Goal: Check status: Check status

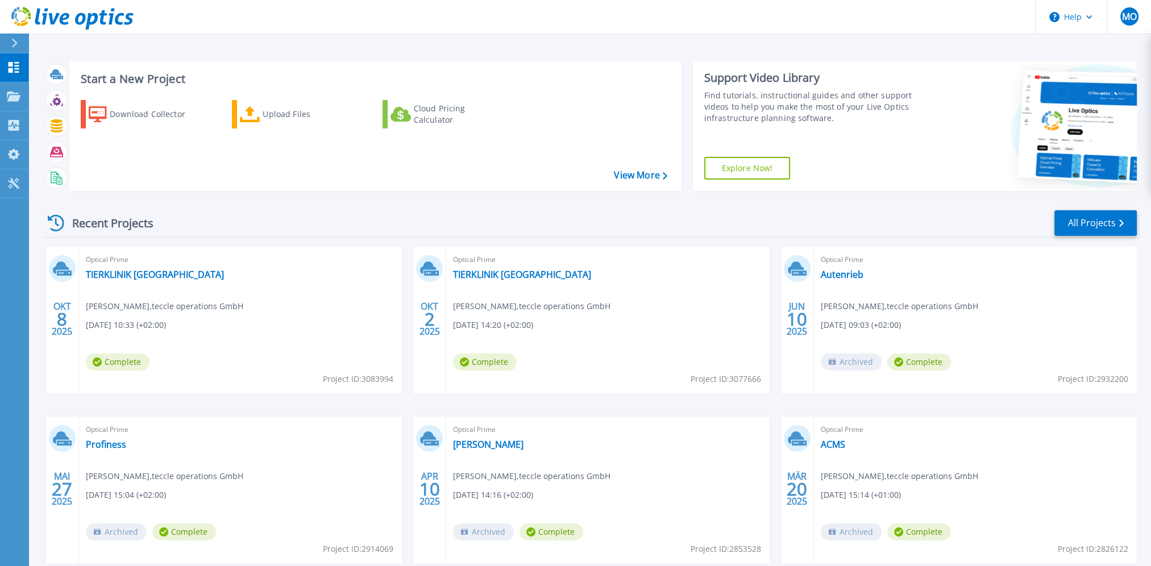
click at [262, 230] on div "Recent Projects All Projects" at bounding box center [590, 223] width 1093 height 28
click at [164, 280] on link "TIERKLINIK [GEOGRAPHIC_DATA]" at bounding box center [155, 274] width 138 height 11
click at [500, 279] on link "TIERKLINIK [GEOGRAPHIC_DATA]" at bounding box center [522, 274] width 138 height 11
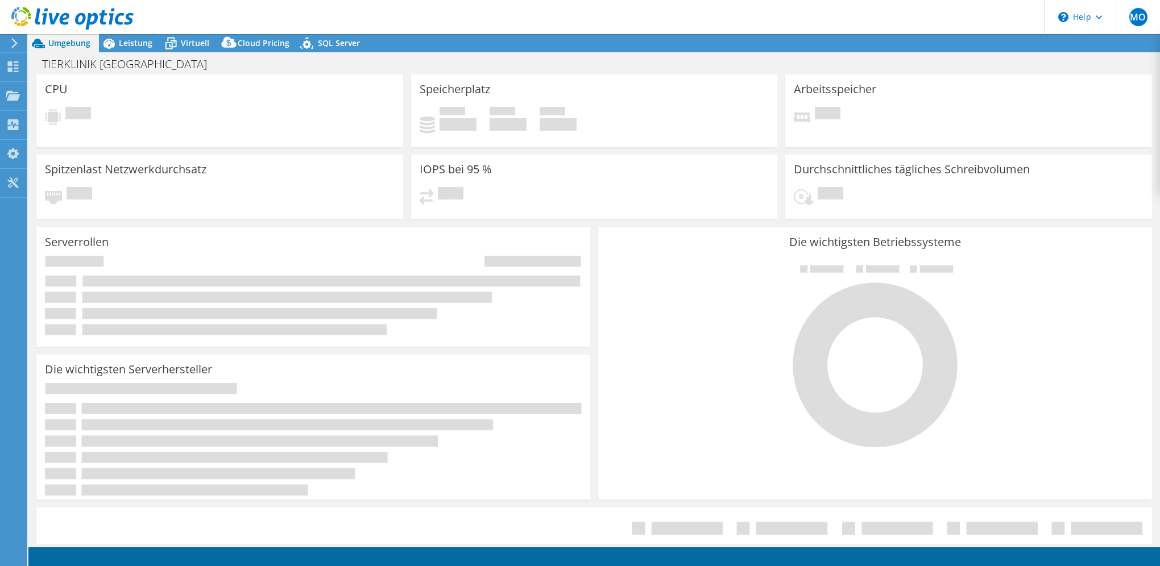
select select "USD"
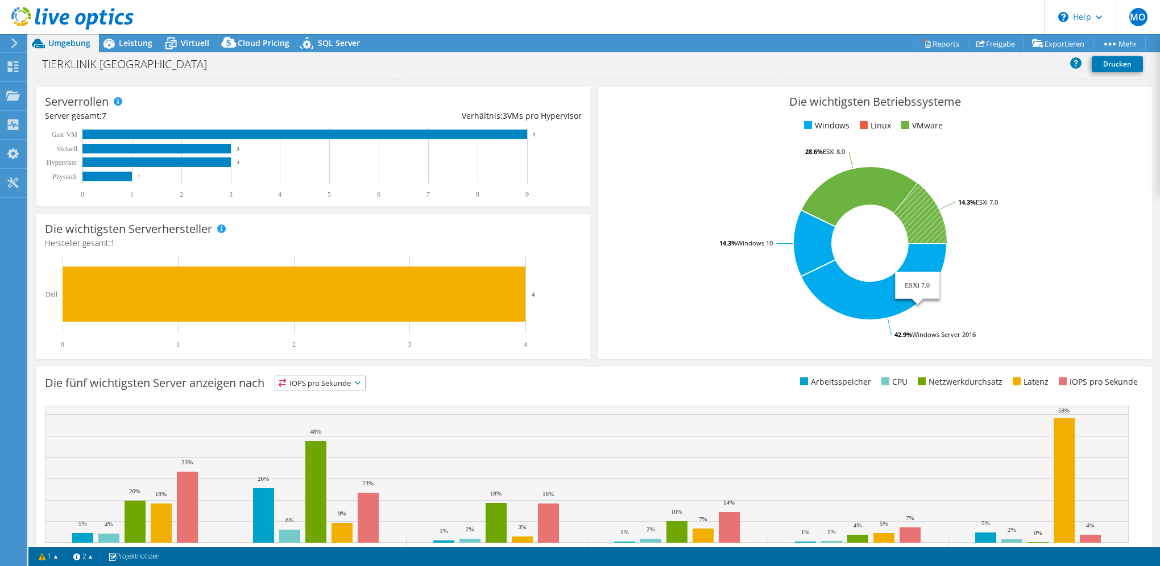
scroll to position [171, 0]
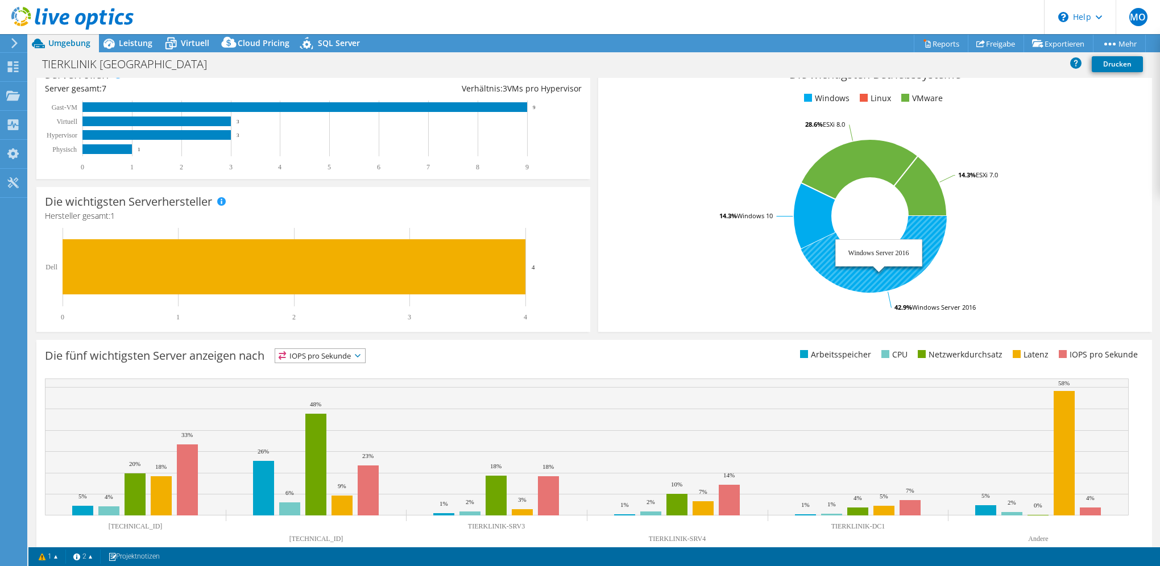
click at [838, 278] on icon at bounding box center [873, 254] width 146 height 77
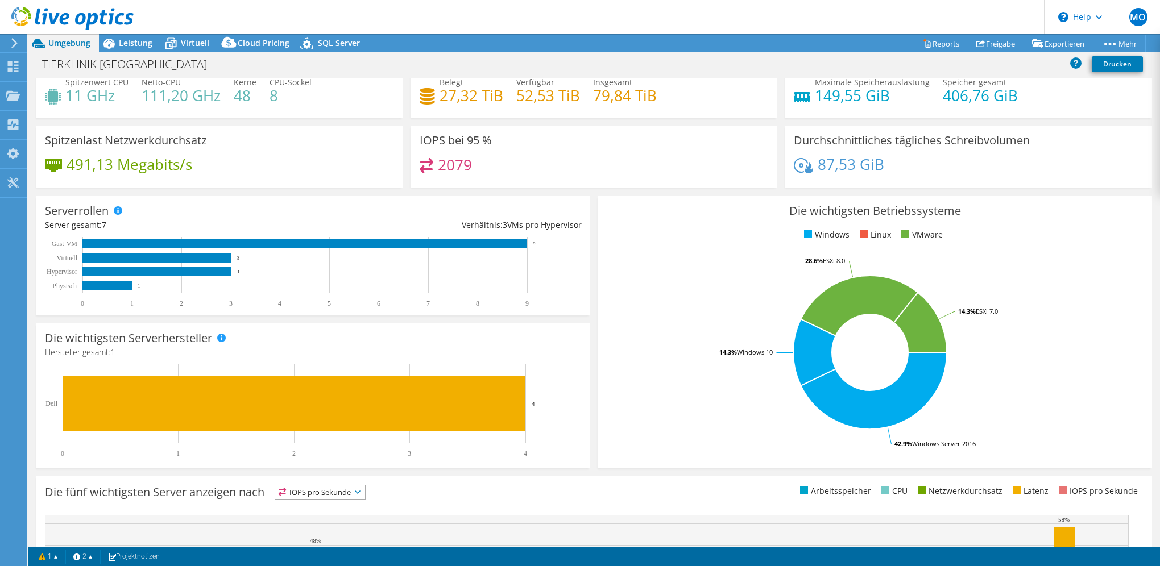
scroll to position [0, 0]
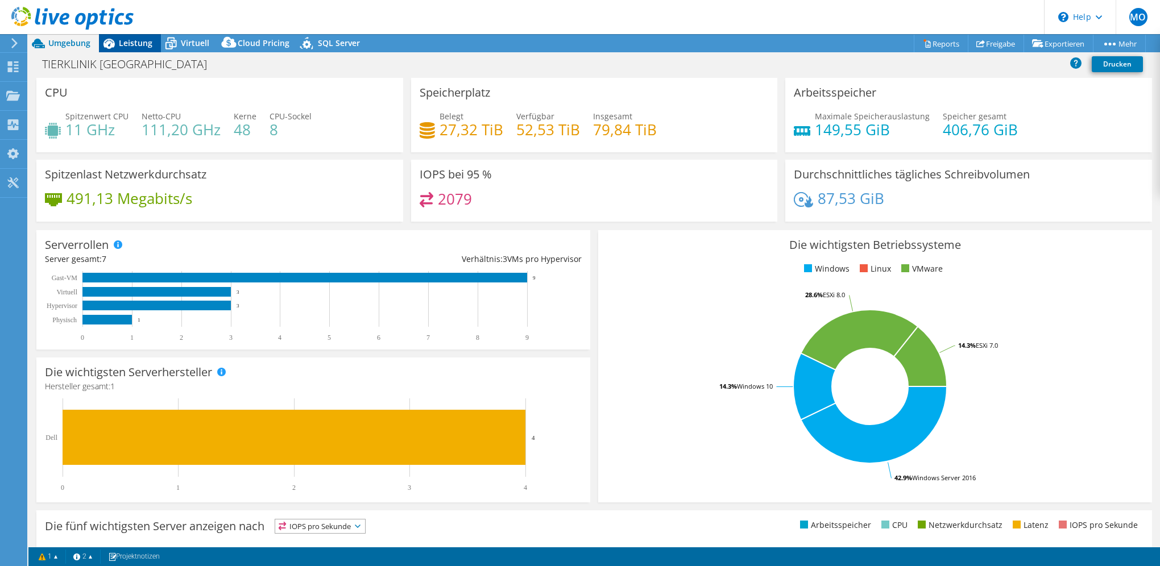
click at [131, 43] on span "Leistung" at bounding box center [136, 43] width 34 height 11
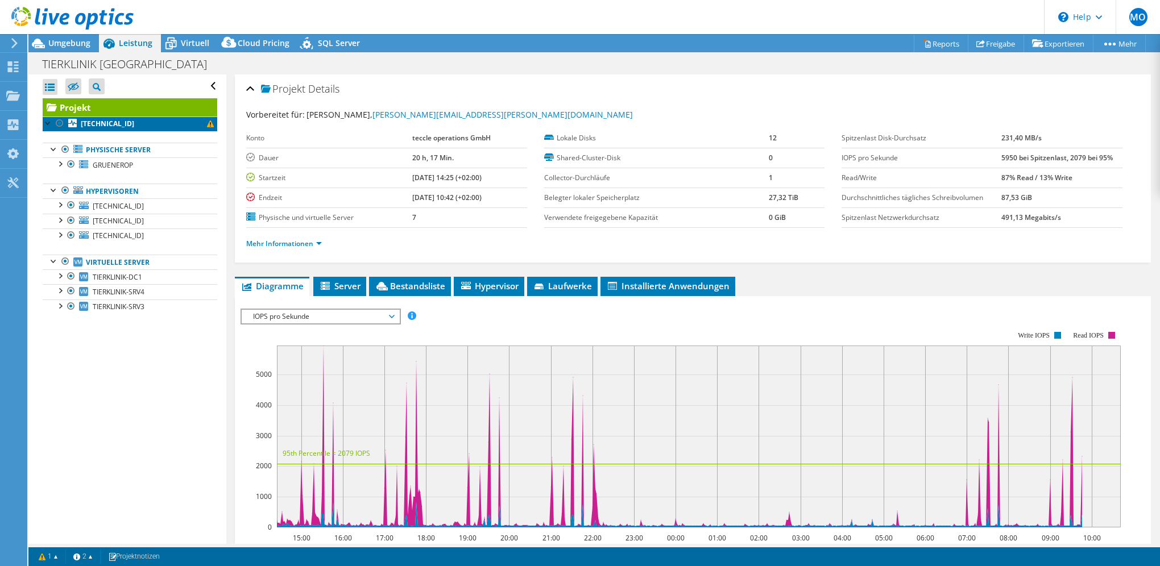
click at [197, 123] on link "[TECHNICAL_ID]" at bounding box center [130, 124] width 175 height 15
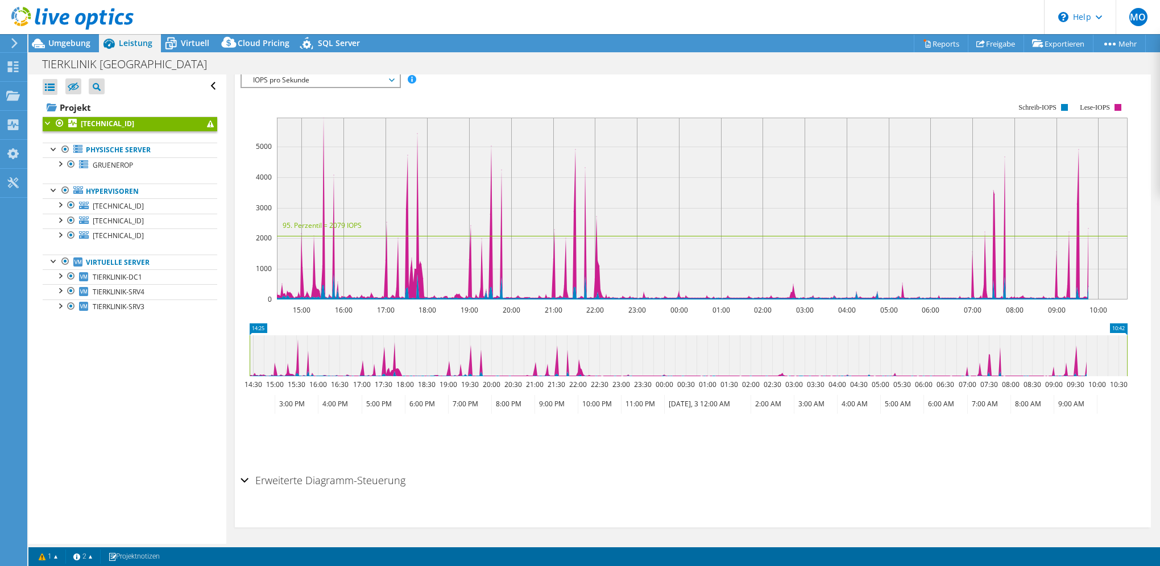
scroll to position [228, 0]
